Goal: Transaction & Acquisition: Purchase product/service

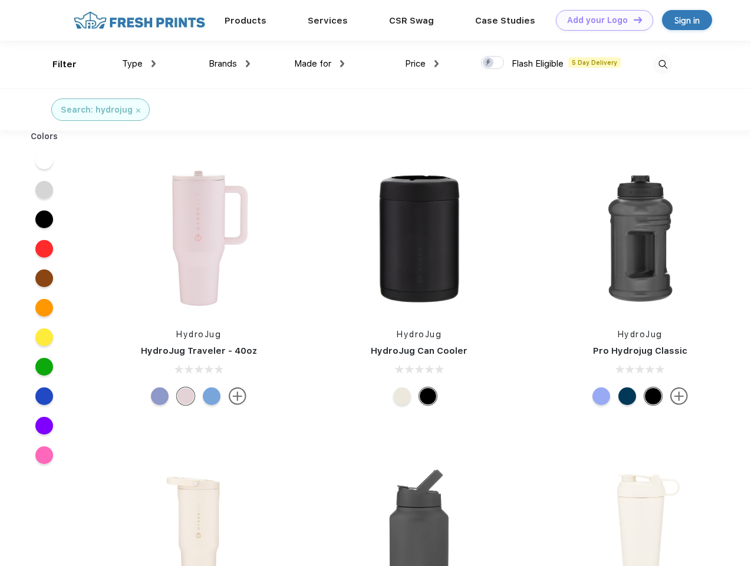
scroll to position [1, 0]
click at [600, 20] on link "Add your Logo Design Tool" at bounding box center [604, 20] width 97 height 21
click at [0, 0] on div "Design Tool" at bounding box center [0, 0] width 0 height 0
click at [632, 19] on link "Add your Logo Design Tool" at bounding box center [604, 20] width 97 height 21
click at [57, 64] on div "Filter" at bounding box center [64, 65] width 24 height 14
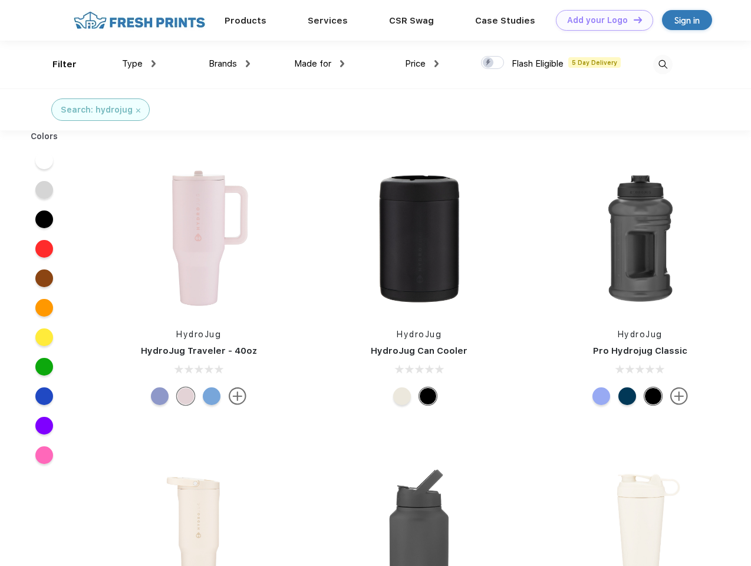
click at [139, 64] on span "Type" at bounding box center [132, 63] width 21 height 11
click at [229, 64] on span "Brands" at bounding box center [223, 63] width 28 height 11
click at [319, 64] on span "Made for" at bounding box center [312, 63] width 37 height 11
click at [422, 64] on span "Price" at bounding box center [415, 63] width 21 height 11
click at [493, 63] on div at bounding box center [492, 62] width 23 height 13
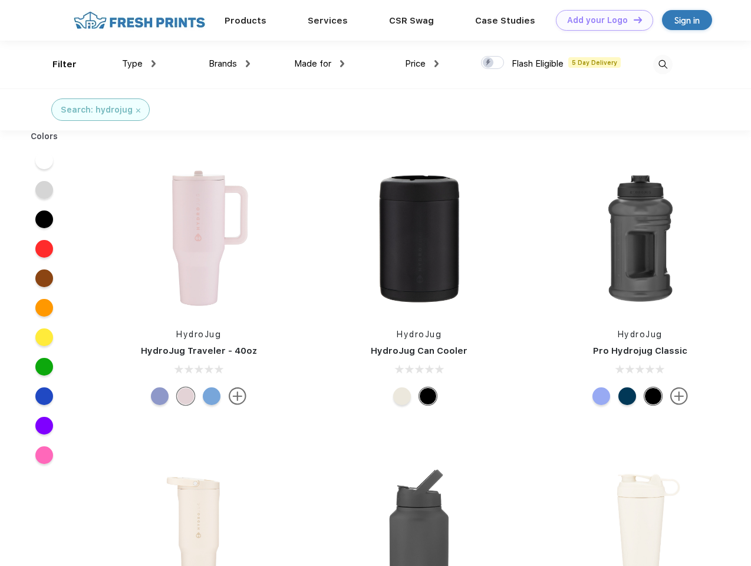
click at [489, 63] on input "checkbox" at bounding box center [485, 59] width 8 height 8
click at [662, 64] on img at bounding box center [662, 64] width 19 height 19
